Goal: Information Seeking & Learning: Learn about a topic

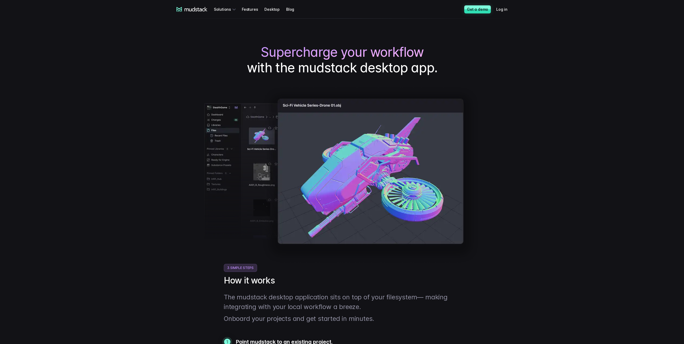
click at [328, 156] on img at bounding box center [342, 175] width 275 height 178
click at [349, 110] on img at bounding box center [342, 175] width 275 height 178
click at [359, 162] on img at bounding box center [342, 175] width 275 height 178
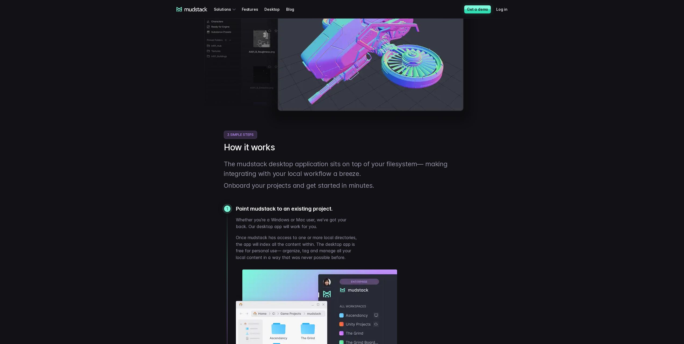
scroll to position [134, 0]
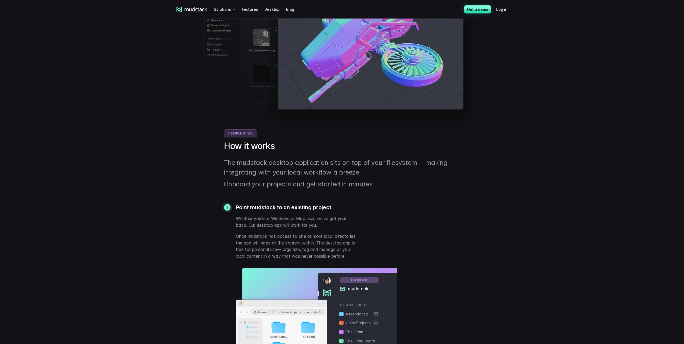
click at [242, 134] on span "3 Simple Steps" at bounding box center [240, 133] width 33 height 8
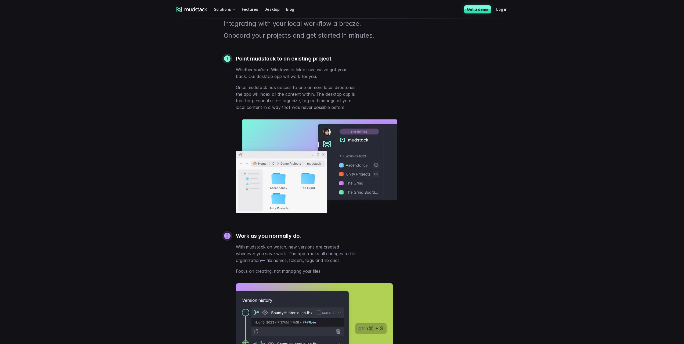
scroll to position [323, 0]
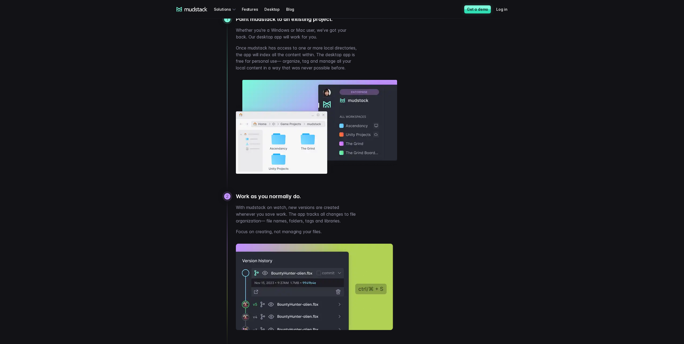
click at [286, 210] on div "2 Work as you normally do. With mudstack on watch, new versions are created whe…" at bounding box center [343, 271] width 233 height 156
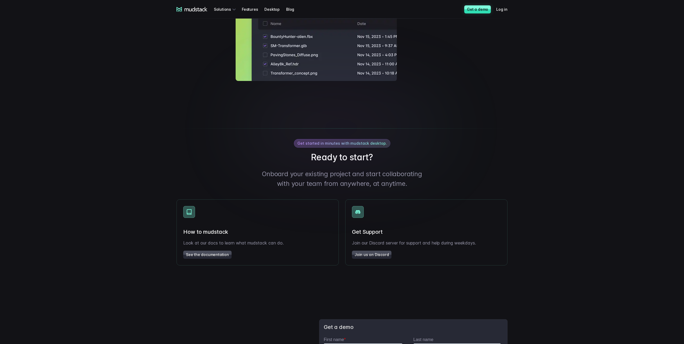
scroll to position [753, 0]
click at [324, 145] on span "Get started in minutes with mudstack desktop." at bounding box center [343, 142] width 90 height 5
click at [328, 162] on h2 "Ready to start?" at bounding box center [342, 156] width 331 height 11
click at [307, 186] on p "Onboard your existing project and start collaborating with your team from anywh…" at bounding box center [342, 178] width 161 height 19
click at [191, 216] on img at bounding box center [189, 211] width 12 height 12
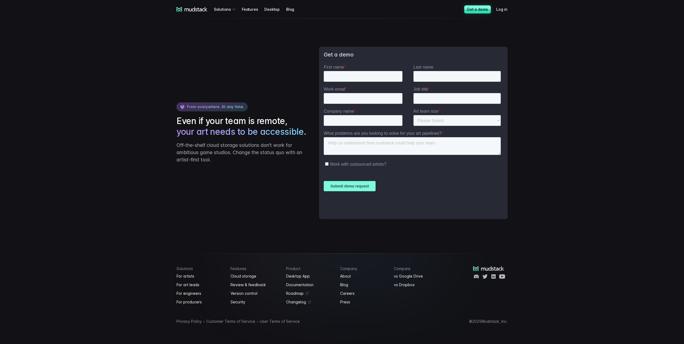
scroll to position [1030, 0]
